Goal: Information Seeking & Learning: Find specific fact

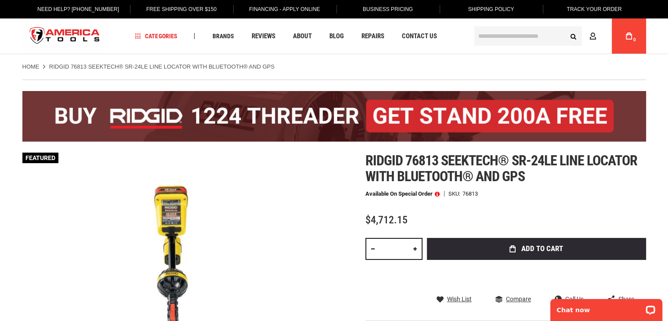
click at [425, 157] on span "Ridgid 76813 seektech® sr-24le line locator with bluetooth® and gps" at bounding box center [502, 168] width 272 height 33
copy span "76813"
click at [348, 173] on div "Skip to the end of the images gallery Skip to the beginning of the images galle…" at bounding box center [334, 325] width 624 height 347
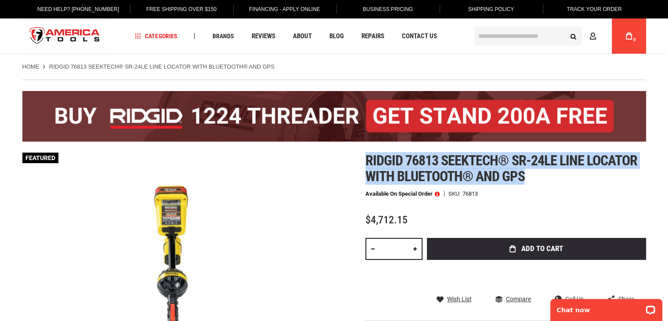
drag, startPoint x: 367, startPoint y: 158, endPoint x: 526, endPoint y: 171, distance: 159.6
click at [526, 171] on h1 "Ridgid 76813 seektech® sr-24le line locator with bluetooth® and gps" at bounding box center [506, 168] width 281 height 32
copy span "Ridgid 76813 seektech® sr-24le line locator with bluetooth® and gps"
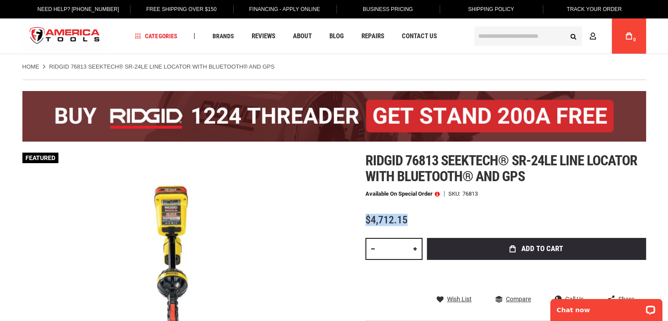
drag, startPoint x: 365, startPoint y: 218, endPoint x: 407, endPoint y: 218, distance: 42.2
click at [407, 218] on span "$4,712.15" at bounding box center [387, 220] width 42 height 12
copy span "$4,712.15"
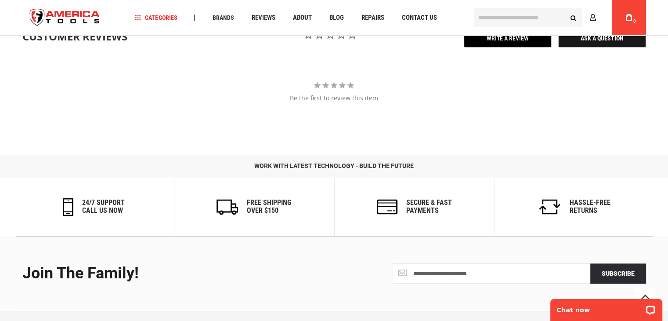
scroll to position [1199, 0]
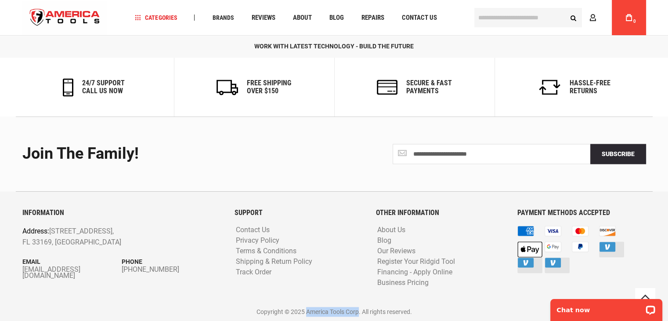
drag, startPoint x: 309, startPoint y: 311, endPoint x: 359, endPoint y: 309, distance: 49.2
click at [359, 309] on p "Copyright © 2025 America Tools Corp. All rights reserved." at bounding box center [334, 312] width 624 height 10
copy p "America Tools Corp"
drag, startPoint x: 53, startPoint y: 230, endPoint x: 51, endPoint y: 238, distance: 8.2
click at [51, 238] on p "Address: [STREET_ADDRESS]" at bounding box center [102, 236] width 160 height 22
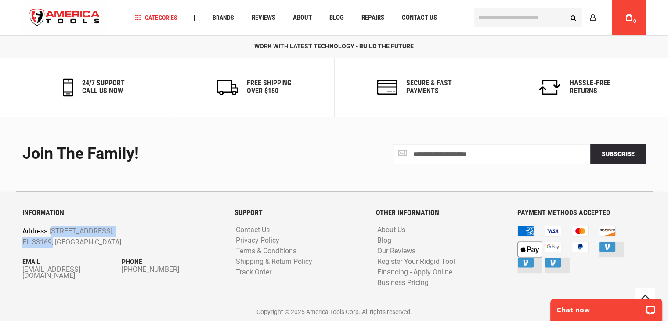
copy p "[STREET_ADDRESS]"
